Goal: Navigation & Orientation: Find specific page/section

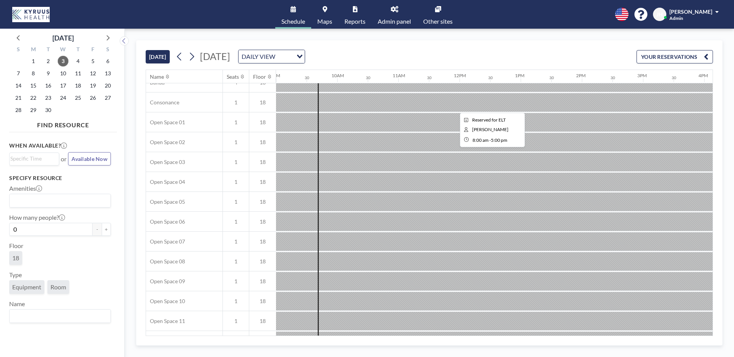
scroll to position [0, 550]
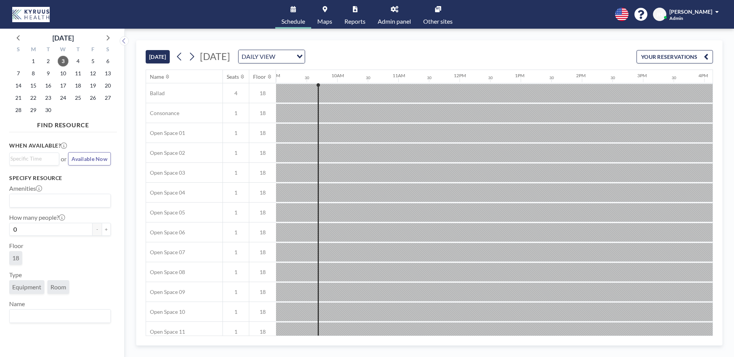
click at [444, 18] on span "Other sites" at bounding box center [437, 21] width 29 height 6
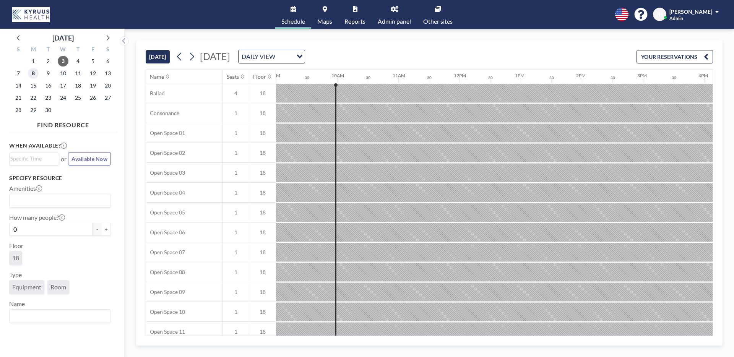
click at [35, 70] on span "8" at bounding box center [33, 73] width 11 height 11
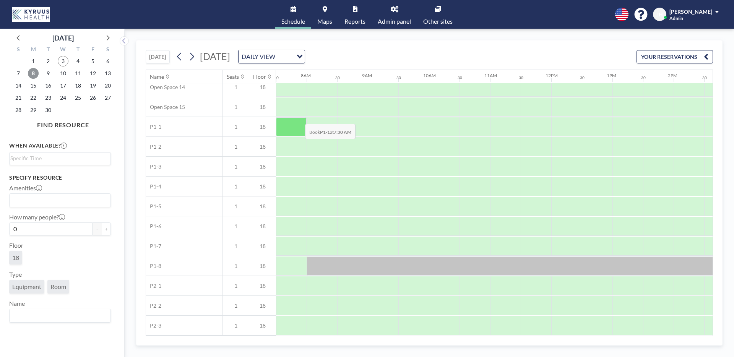
scroll to position [0, 459]
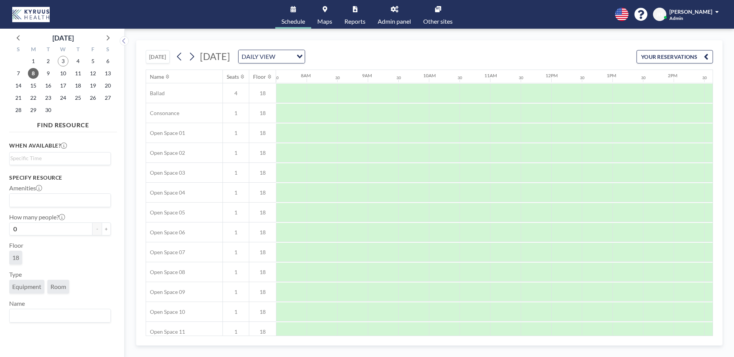
click at [166, 73] on div at bounding box center [169, 76] width 6 height 6
click at [166, 76] on icon at bounding box center [167, 76] width 3 height 5
